Goal: Navigation & Orientation: Go to known website

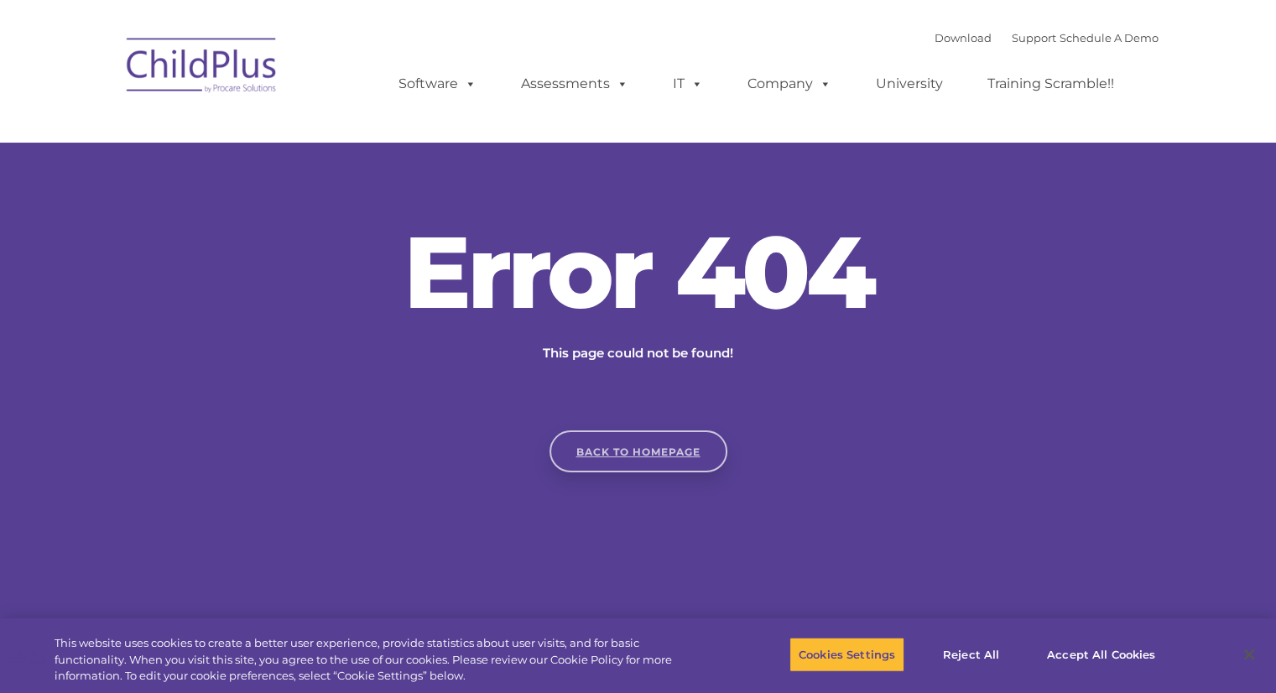
click at [676, 460] on link "Back to homepage" at bounding box center [638, 451] width 178 height 42
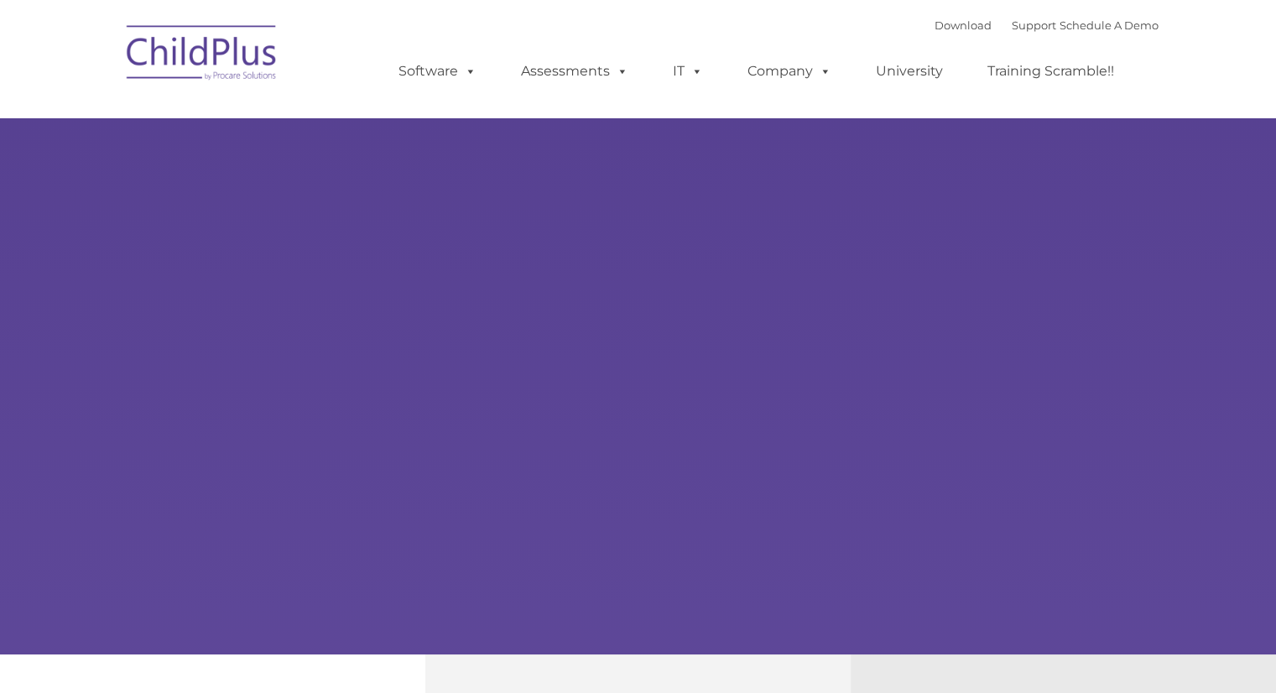
type input ""
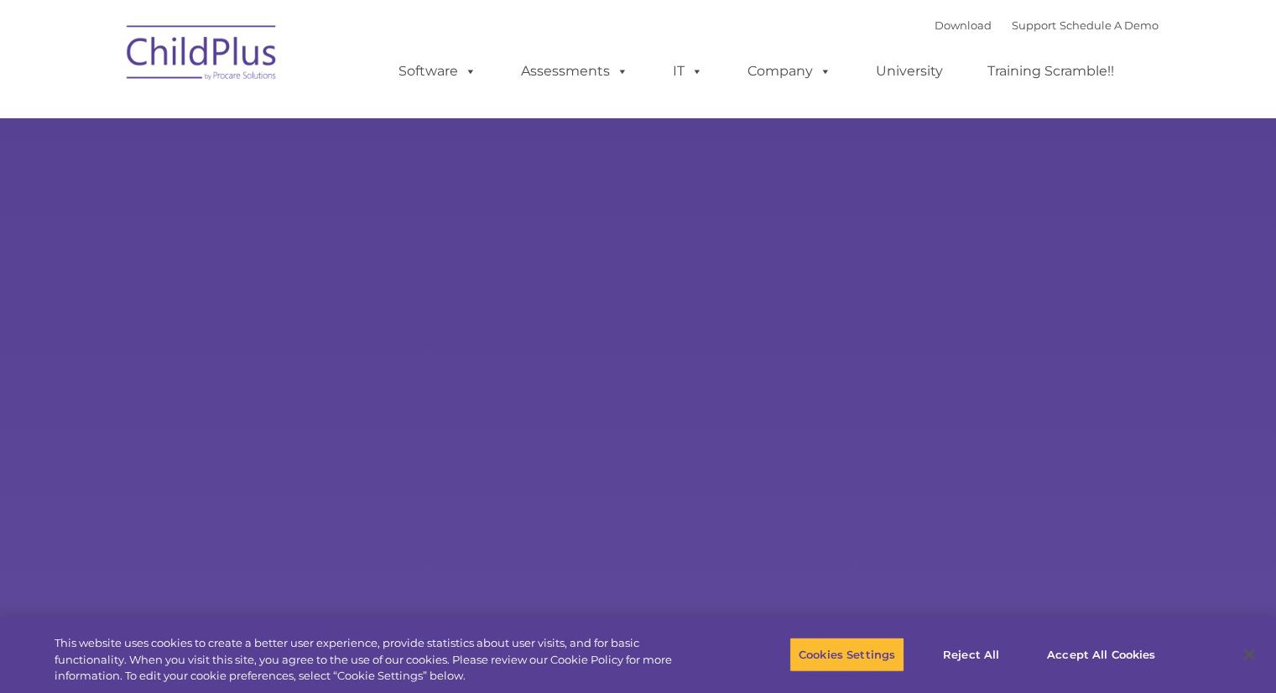
select select "MEDIUM"
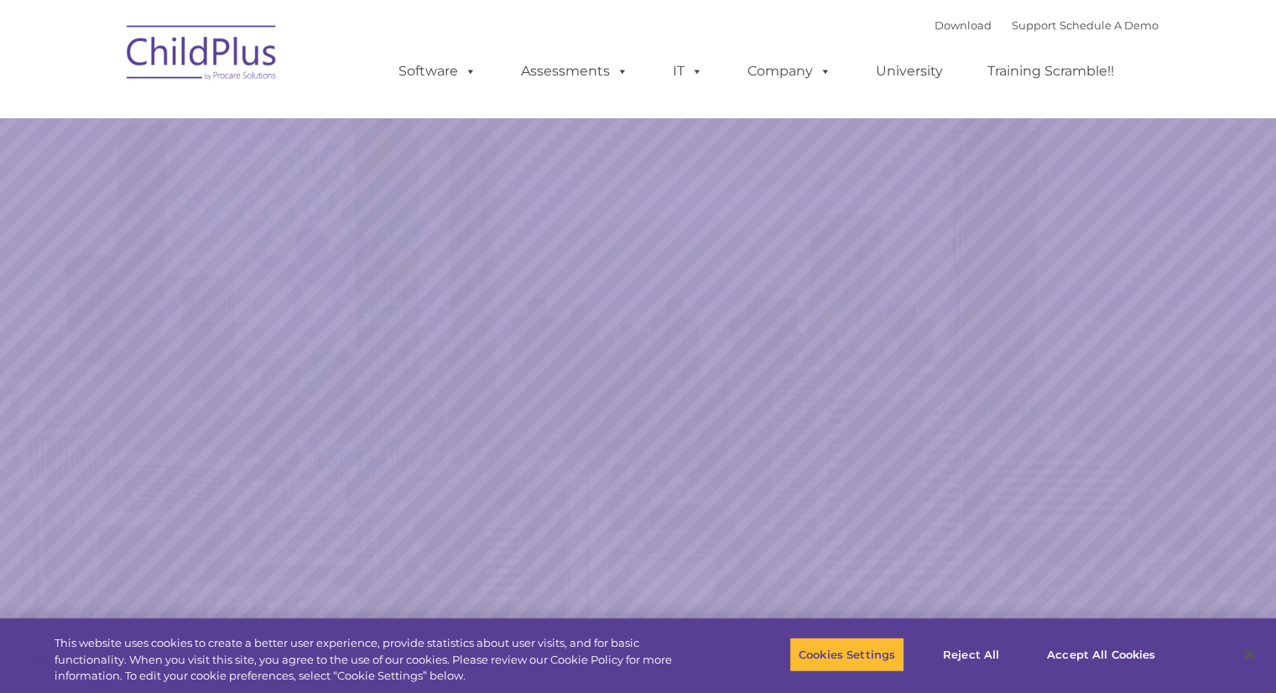
select select "MEDIUM"
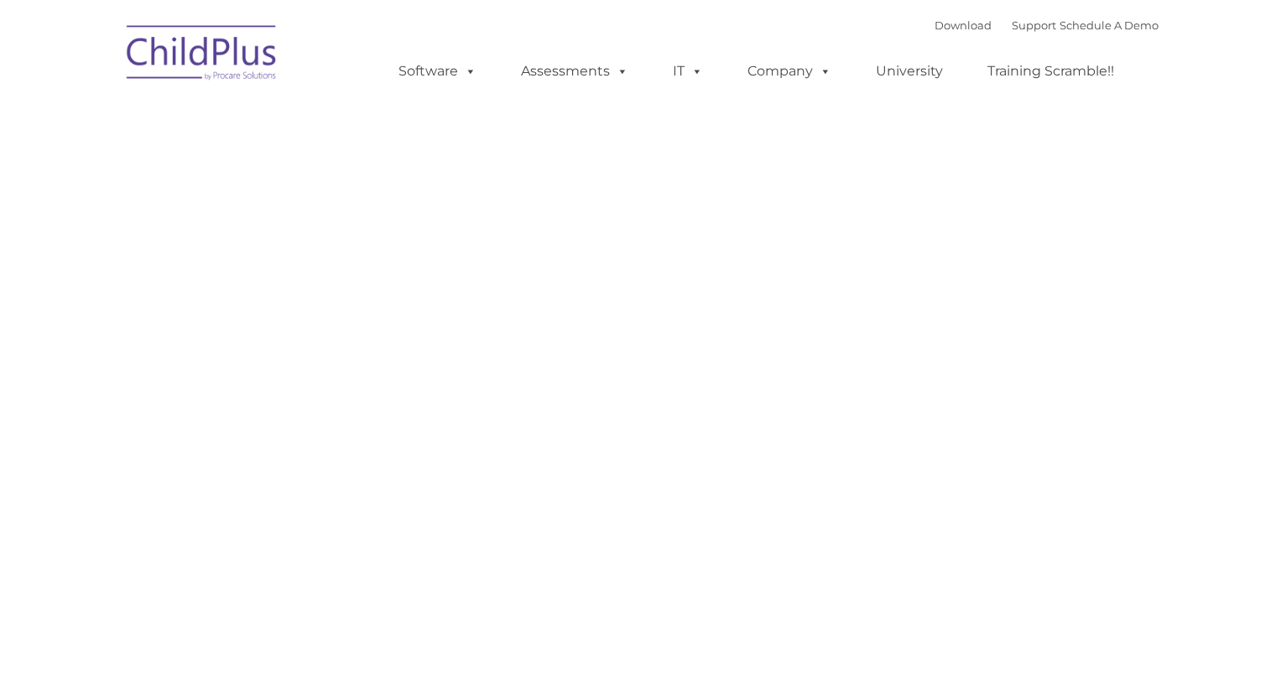
type input ""
